Goal: Task Accomplishment & Management: Complete application form

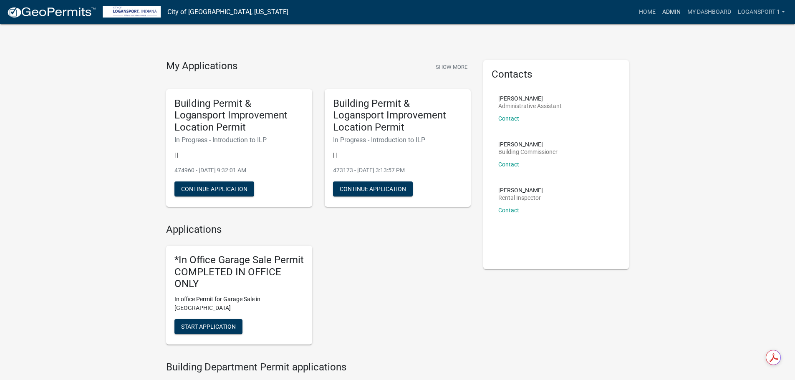
click at [670, 10] on link "Admin" at bounding box center [671, 12] width 25 height 16
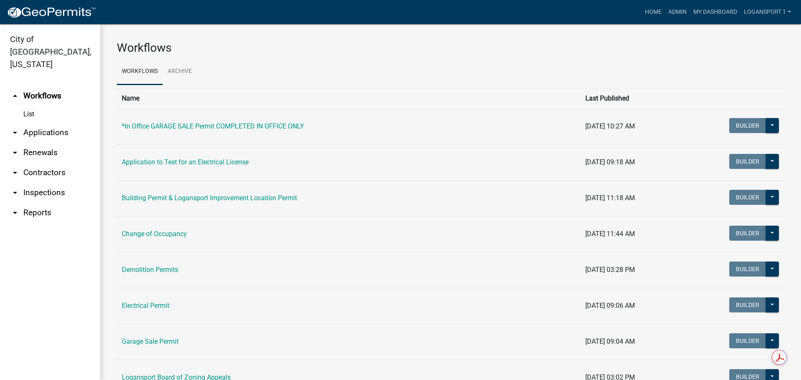
click at [73, 123] on link "arrow_drop_down Applications" at bounding box center [50, 133] width 100 height 20
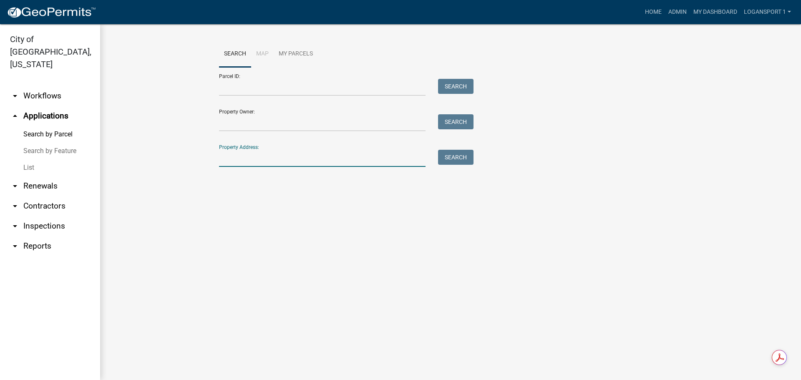
click at [250, 162] on input "Property Address:" at bounding box center [322, 158] width 207 height 17
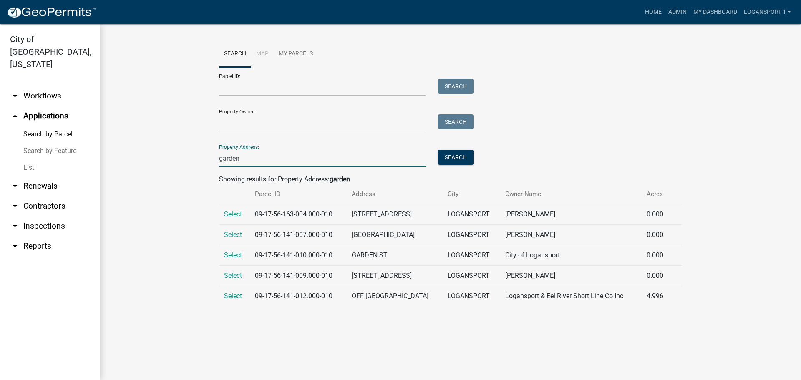
click at [252, 161] on input "garden" at bounding box center [322, 158] width 207 height 17
type input "garden"
click at [238, 236] on span "Select" at bounding box center [233, 235] width 18 height 8
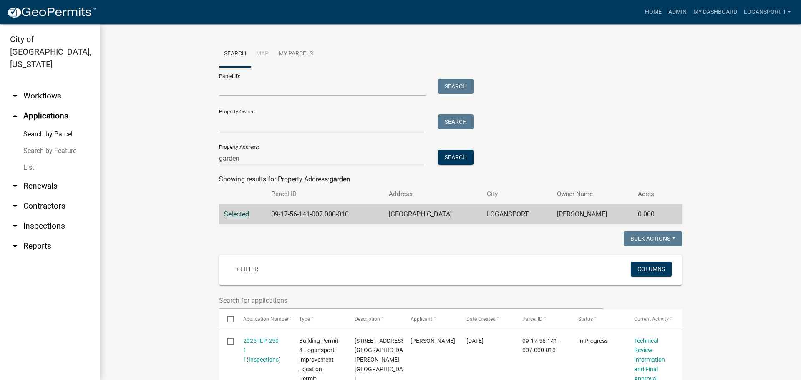
click at [43, 196] on link "arrow_drop_down Contractors" at bounding box center [50, 206] width 100 height 20
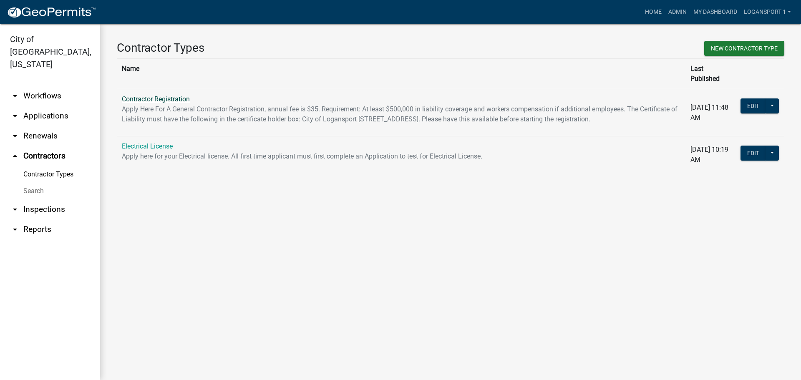
click at [187, 95] on link "Contractor Registration" at bounding box center [156, 99] width 68 height 8
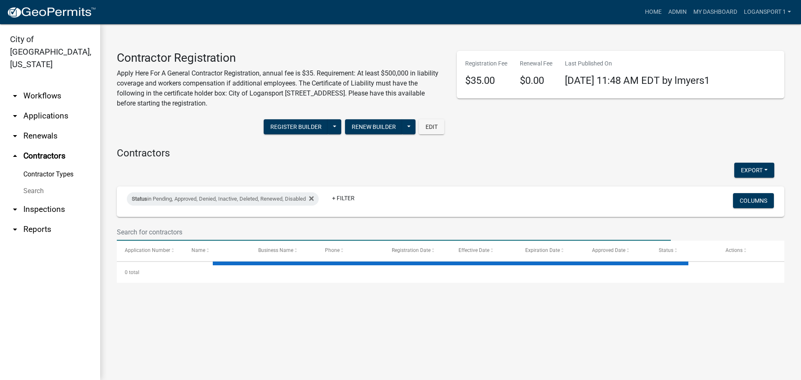
select select "3: 100"
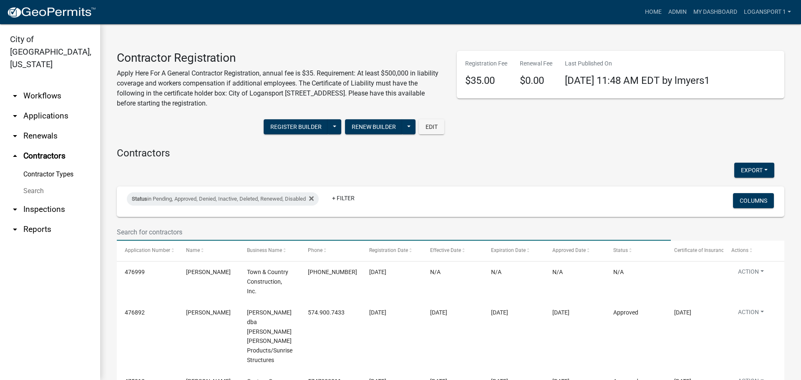
click at [240, 236] on input "text" at bounding box center [394, 232] width 554 height 17
type input "reliable"
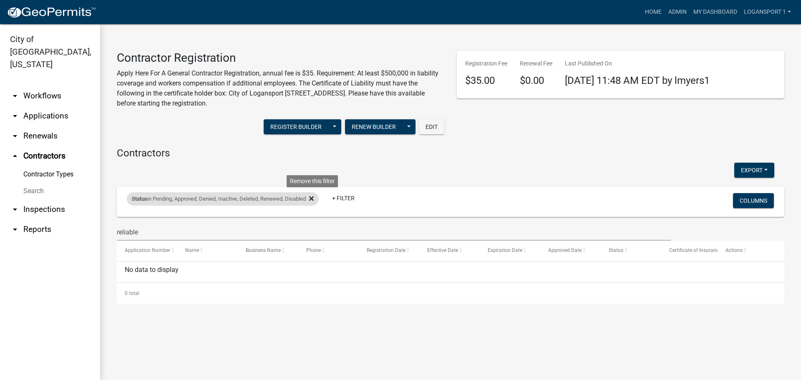
click at [314, 195] on fa-icon at bounding box center [310, 198] width 8 height 13
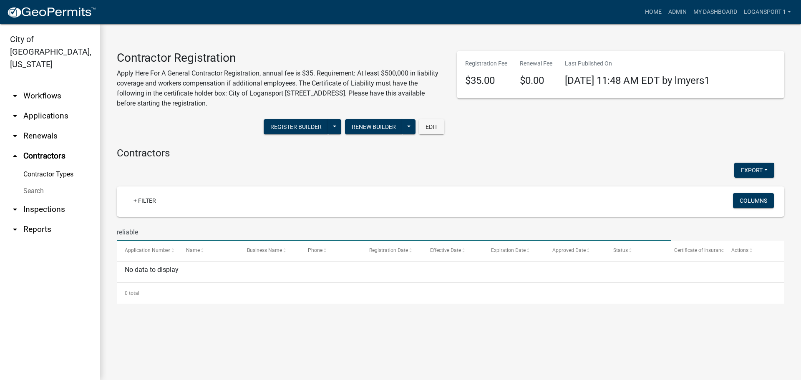
click at [193, 229] on input "reliable" at bounding box center [394, 232] width 554 height 17
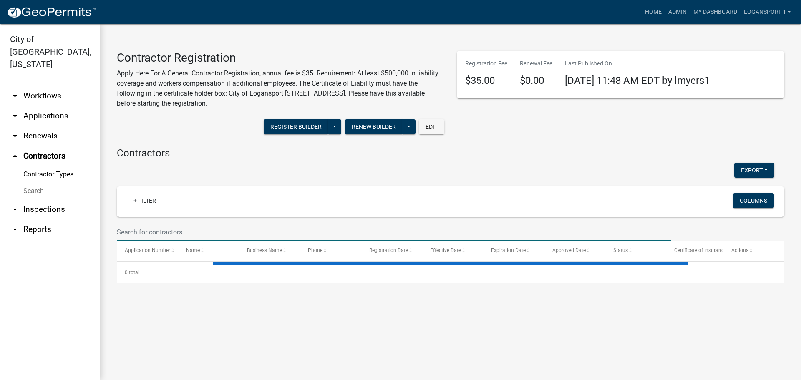
select select "3: 100"
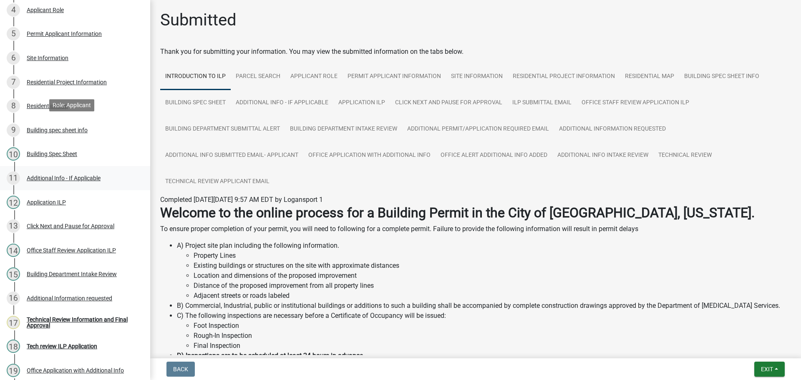
scroll to position [209, 0]
click at [64, 79] on div "Residential Project Information" at bounding box center [67, 82] width 80 height 6
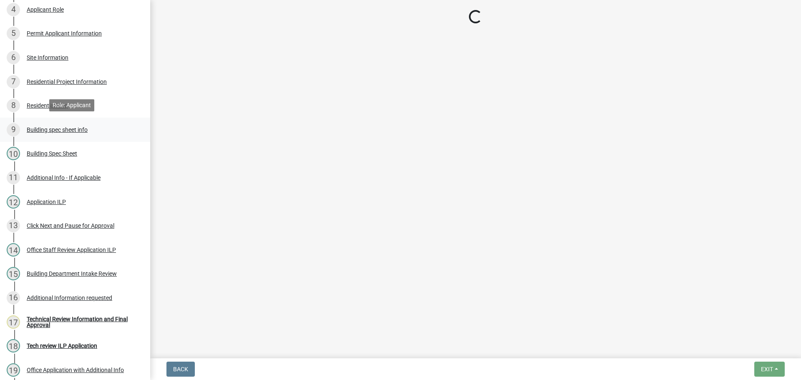
select select "b8a7655a-e911-4aac-a321-69e5bfba2fef"
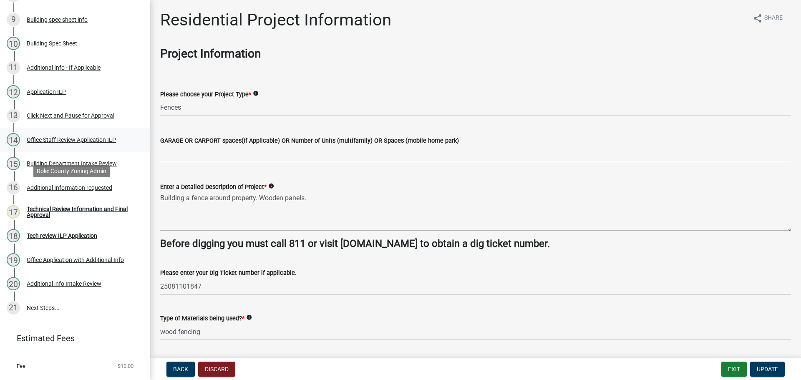
scroll to position [335, 0]
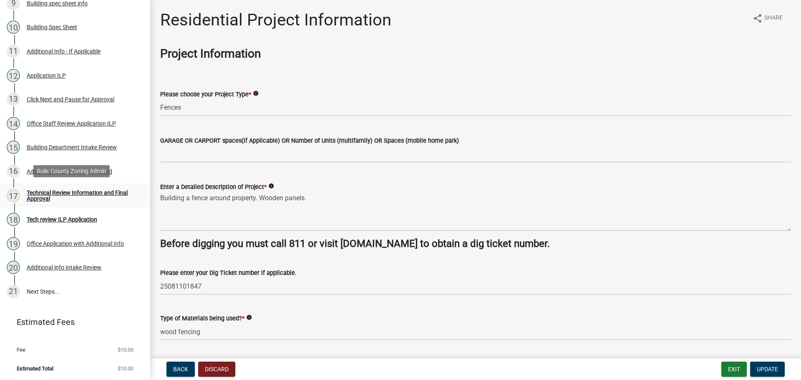
click at [98, 189] on div "17 Technical Review Information and Final Approval" at bounding box center [72, 195] width 130 height 13
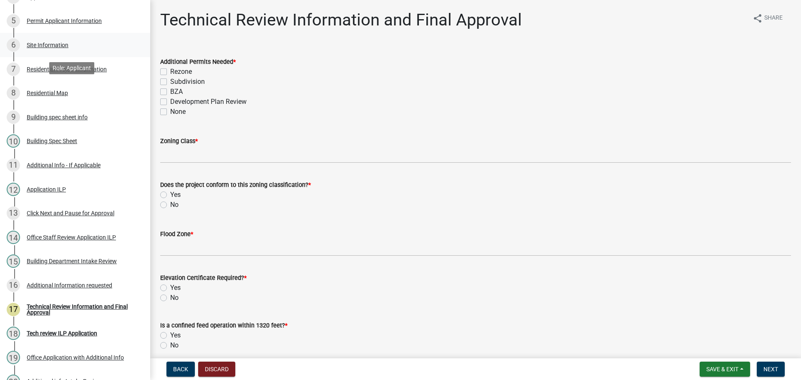
scroll to position [210, 0]
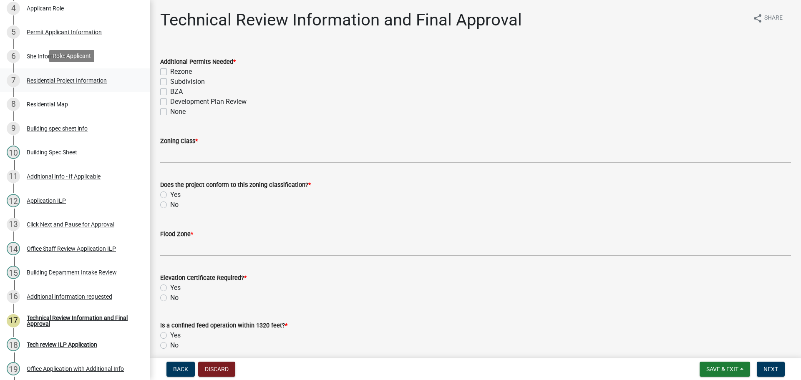
click at [61, 74] on div "7 Residential Project Information" at bounding box center [72, 80] width 130 height 13
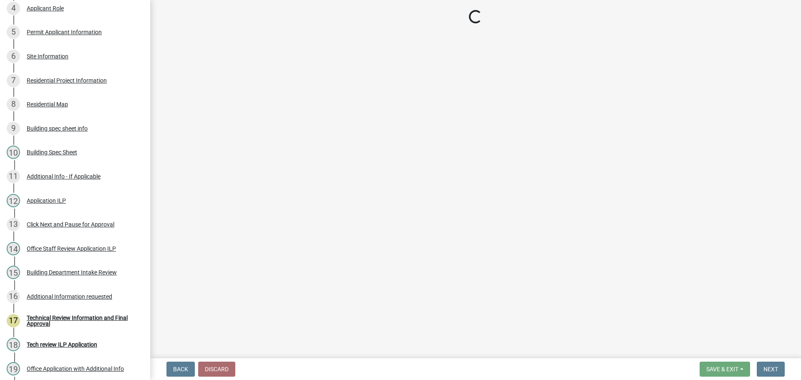
select select "b8a7655a-e911-4aac-a321-69e5bfba2fef"
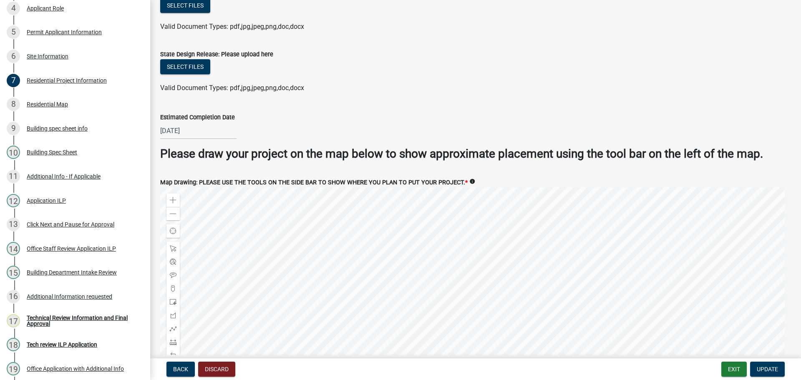
scroll to position [1557, 0]
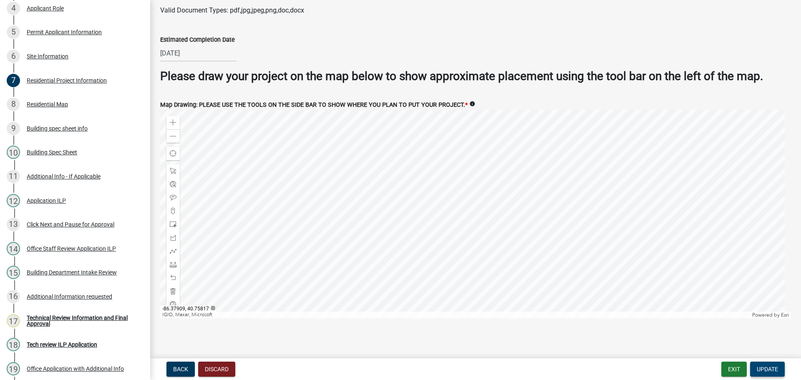
click at [769, 366] on span "Update" at bounding box center [767, 369] width 21 height 7
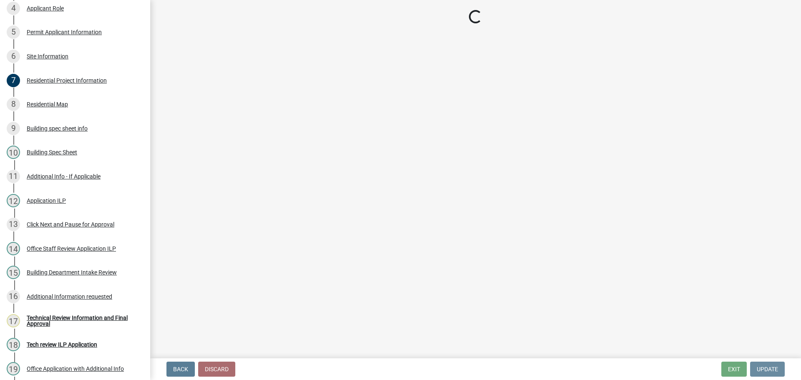
scroll to position [0, 0]
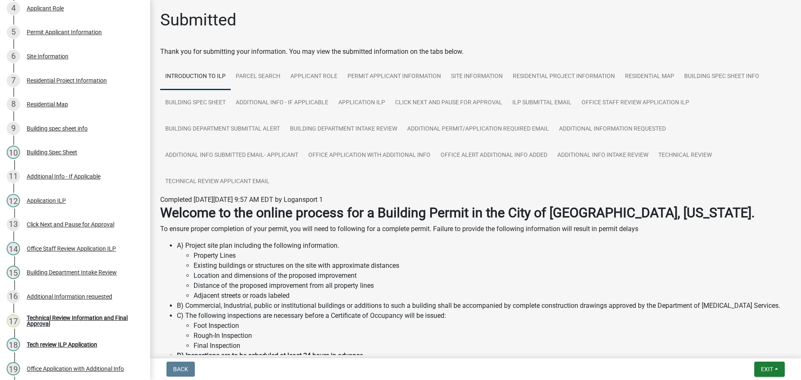
click at [390, 12] on div "Submitted" at bounding box center [475, 23] width 631 height 27
click at [766, 371] on span "Exit" at bounding box center [767, 369] width 12 height 7
click at [760, 351] on button "Save & Exit" at bounding box center [751, 348] width 67 height 20
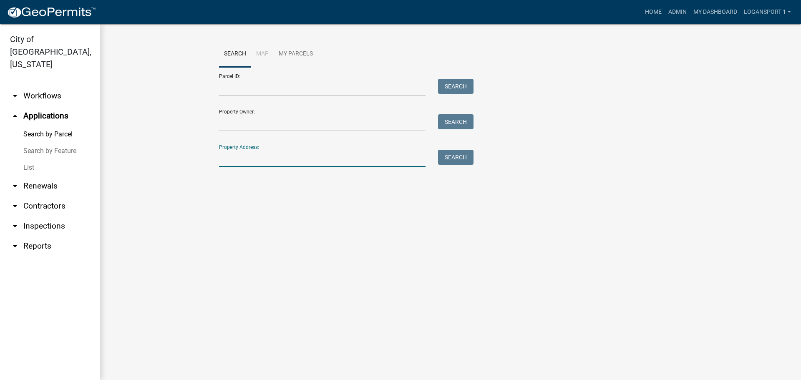
click at [354, 154] on input "Property Address:" at bounding box center [322, 158] width 207 height 17
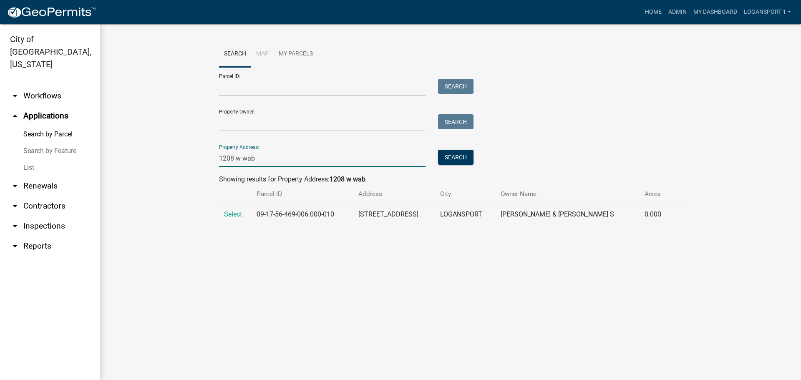
type input "1208 w wab"
drag, startPoint x: 230, startPoint y: 208, endPoint x: 234, endPoint y: 213, distance: 6.0
click at [232, 210] on td "Select" at bounding box center [235, 215] width 33 height 20
click at [234, 215] on span "Select" at bounding box center [233, 214] width 18 height 8
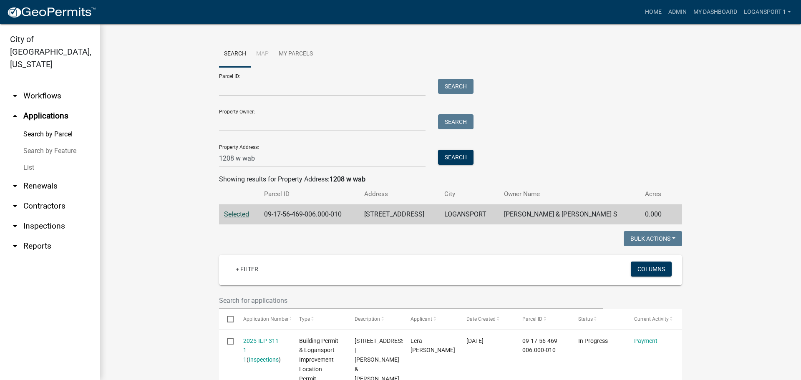
scroll to position [110, 0]
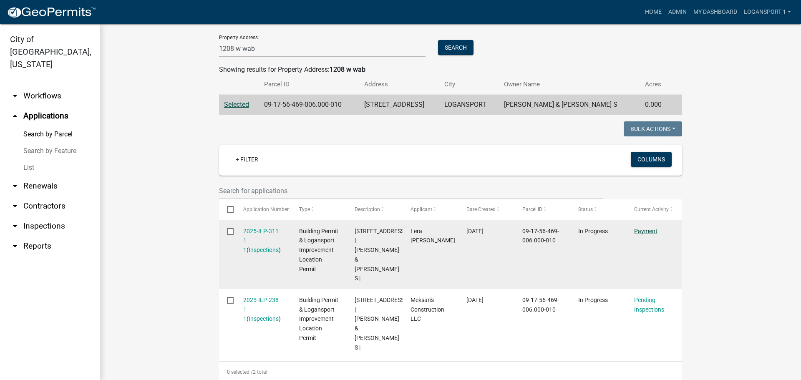
click at [639, 230] on link "Payment" at bounding box center [645, 231] width 23 height 7
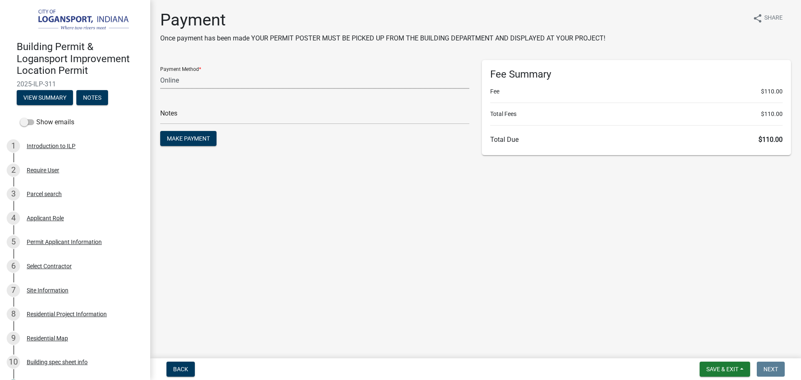
click at [185, 79] on select "Credit Card POS Check Cash Online" at bounding box center [314, 80] width 309 height 17
select select "2: 1"
click at [160, 72] on select "Credit Card POS Check Cash Online" at bounding box center [314, 80] width 309 height 17
click at [294, 200] on main "Payment Once payment has been made YOUR PERMIT POSTER MUST BE PICKED UP FROM TH…" at bounding box center [475, 177] width 651 height 355
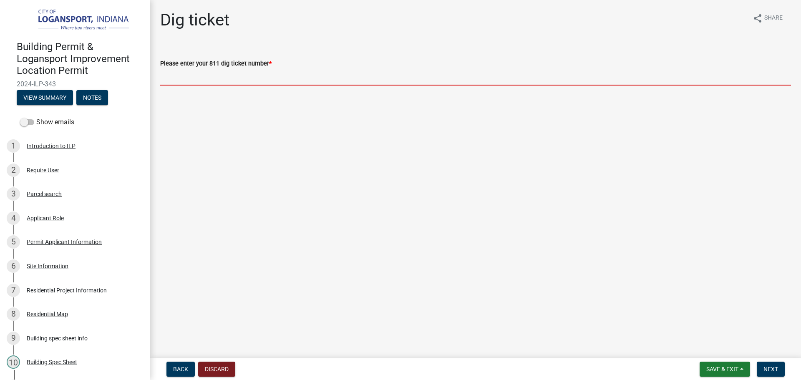
click at [197, 82] on input "Please enter your 811 dig ticket number *" at bounding box center [475, 76] width 631 height 17
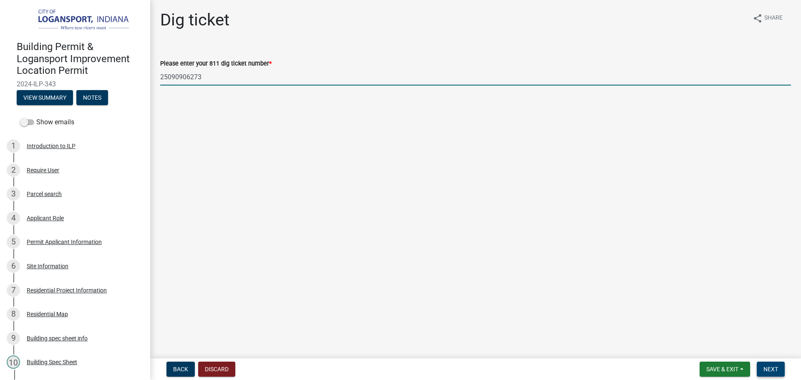
type input "25090906273"
click at [770, 371] on span "Next" at bounding box center [771, 369] width 15 height 7
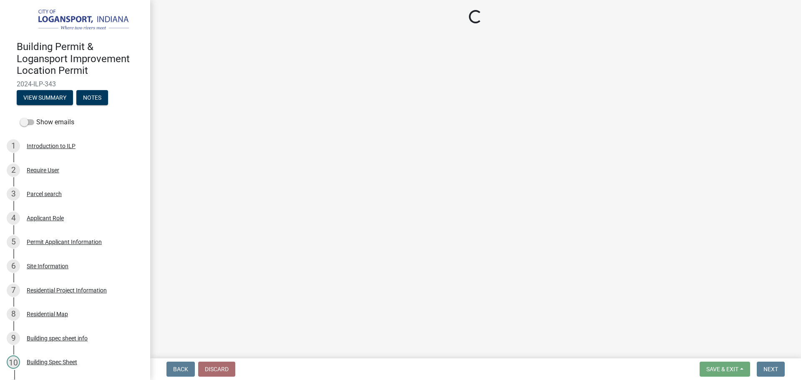
select select "3: 3"
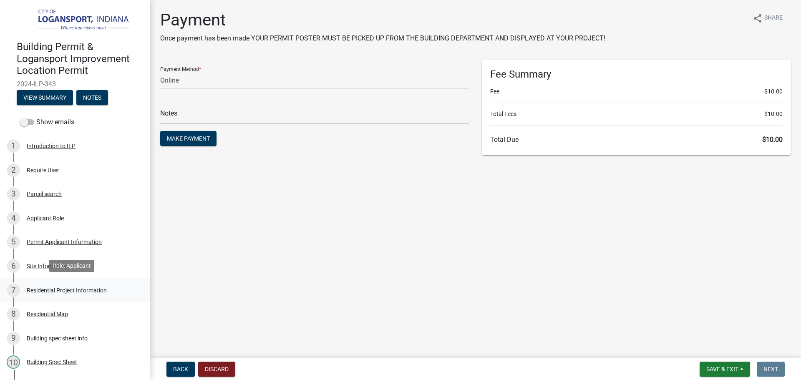
click at [85, 285] on div "7 Residential Project Information" at bounding box center [72, 290] width 130 height 13
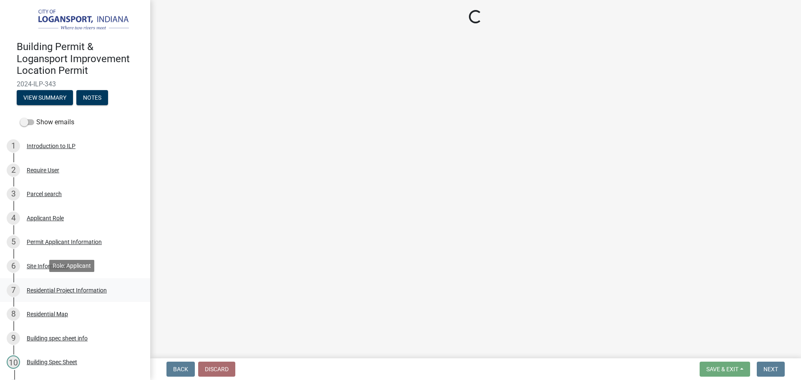
select select "b8a7655a-e911-4aac-a321-69e5bfba2fef"
